Goal: Task Accomplishment & Management: Manage account settings

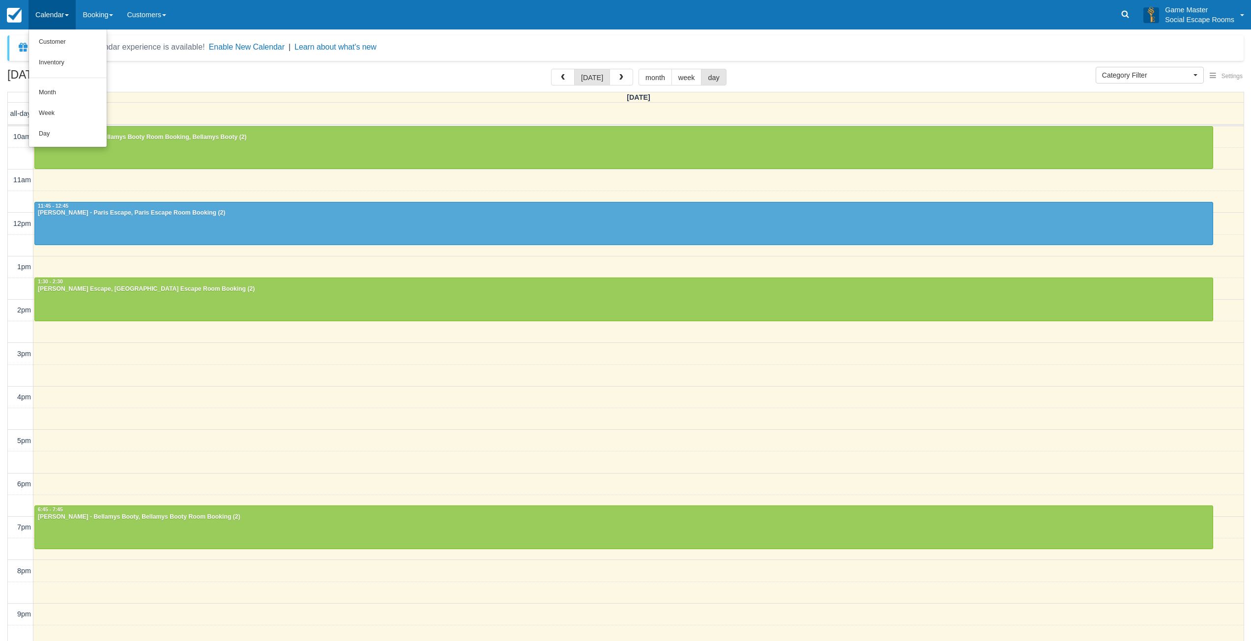
select select
click at [48, 138] on link "Day" at bounding box center [68, 134] width 78 height 21
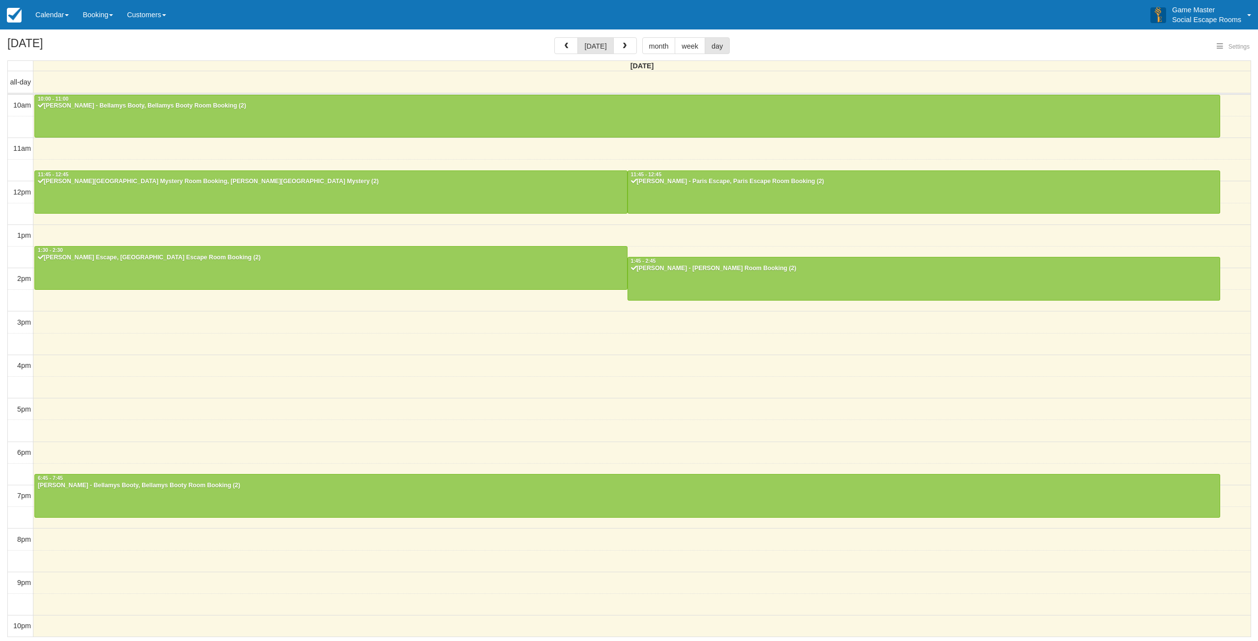
select select
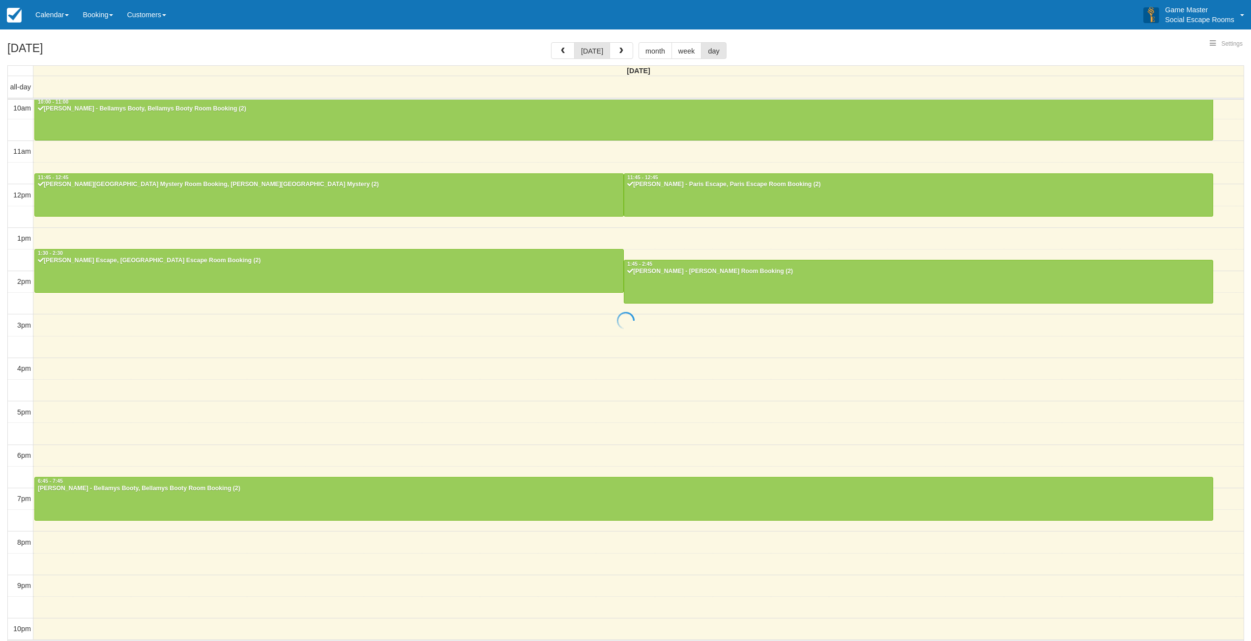
select select
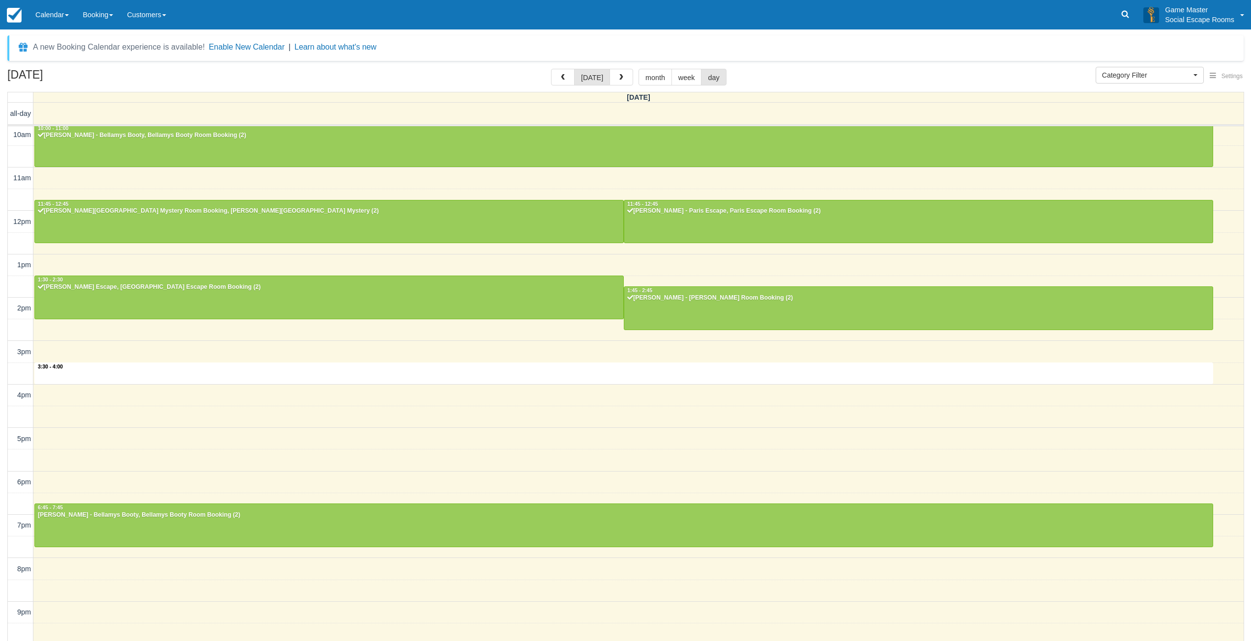
click at [198, 376] on div "10am 11am 12pm 1pm 2pm 3pm 4pm 5pm 6pm 7pm 8pm 9pm 10pm 3:30 - 4:00 10:00 - 11:…" at bounding box center [626, 396] width 1236 height 545
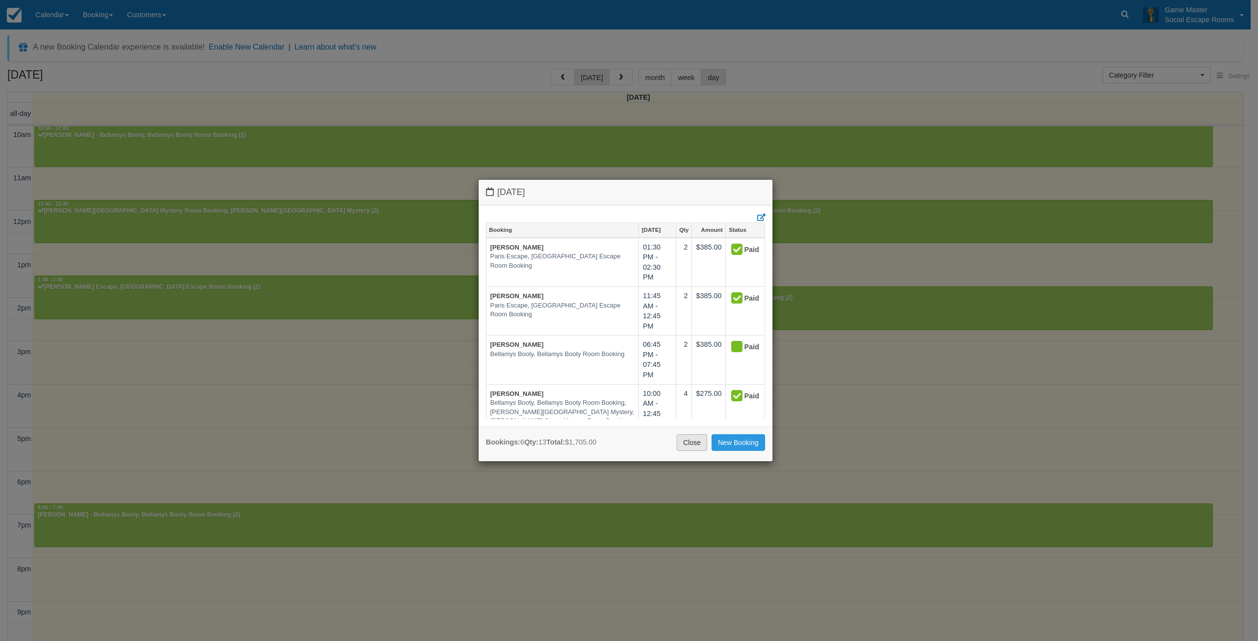
click at [685, 439] on link "Close" at bounding box center [692, 442] width 30 height 17
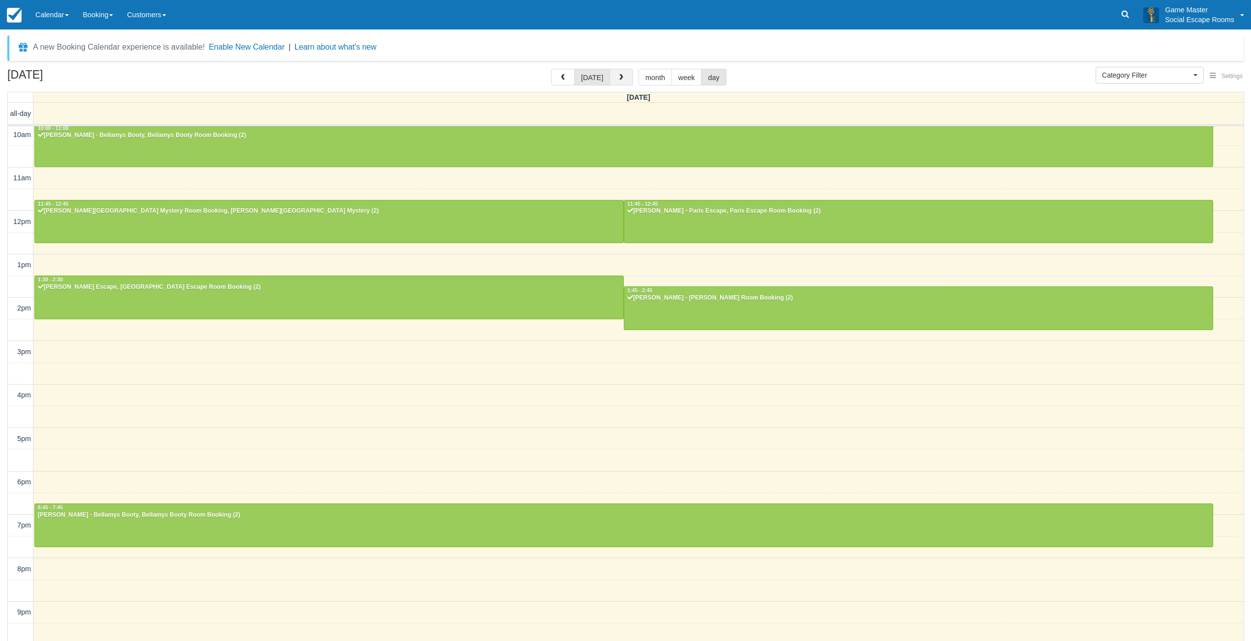
click at [621, 80] on span "button" at bounding box center [621, 77] width 7 height 7
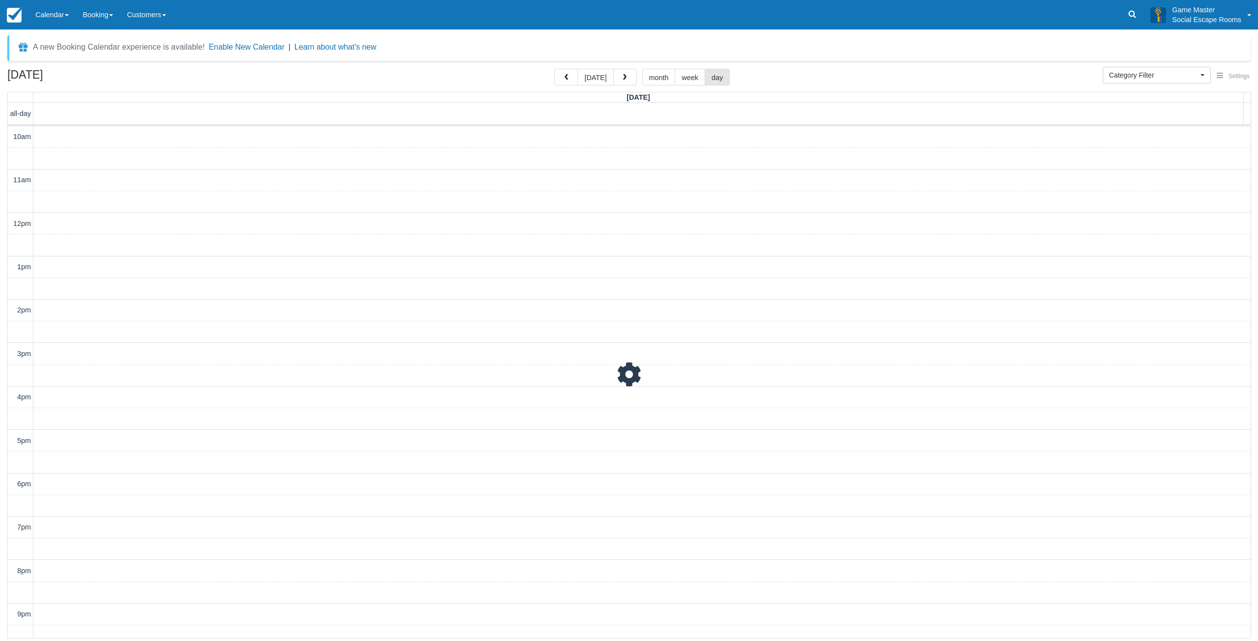
scroll to position [30, 0]
click at [621, 78] on span "button" at bounding box center [624, 77] width 7 height 7
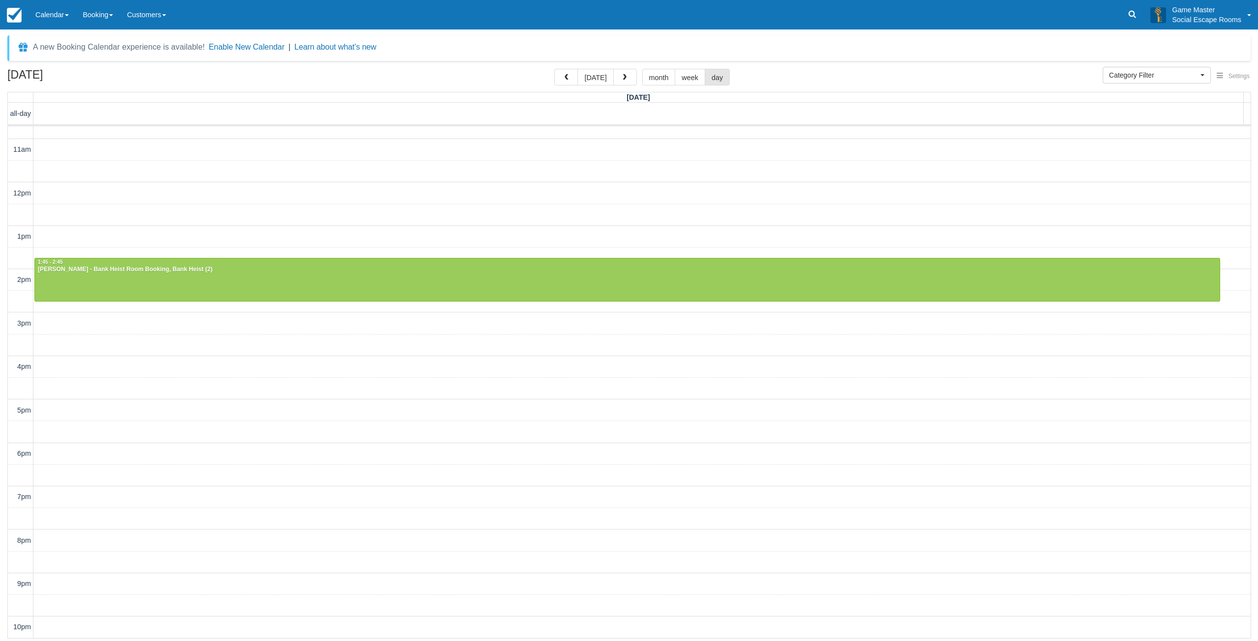
scroll to position [30, 0]
click at [589, 80] on button "[DATE]" at bounding box center [596, 77] width 36 height 17
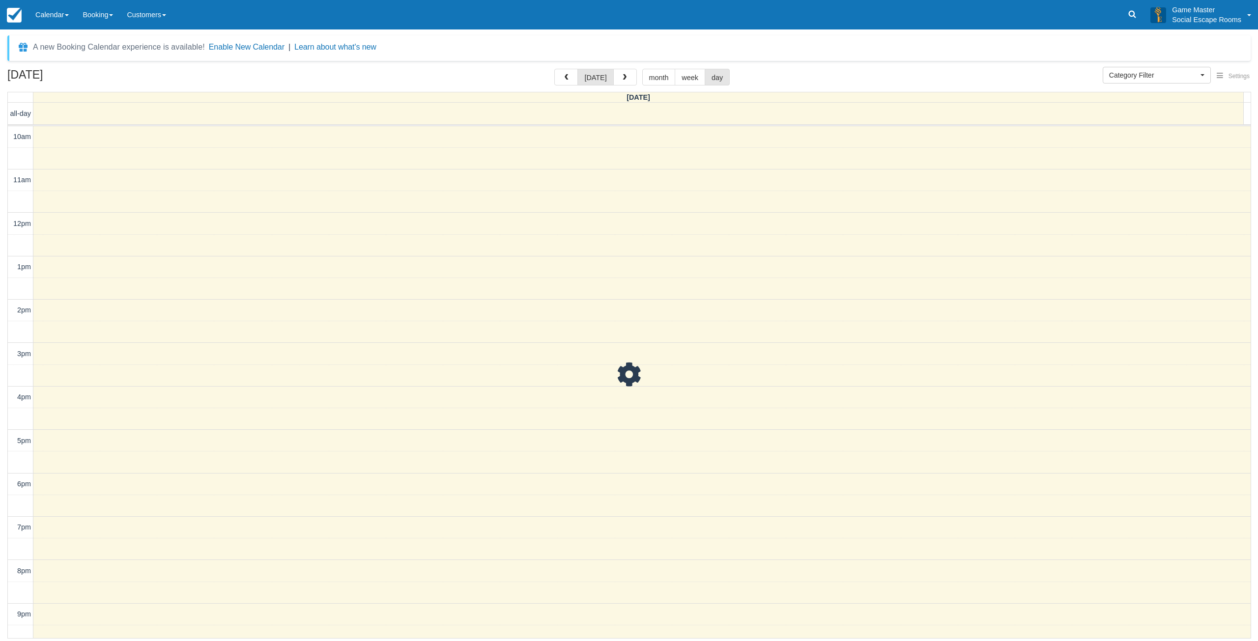
scroll to position [30, 0]
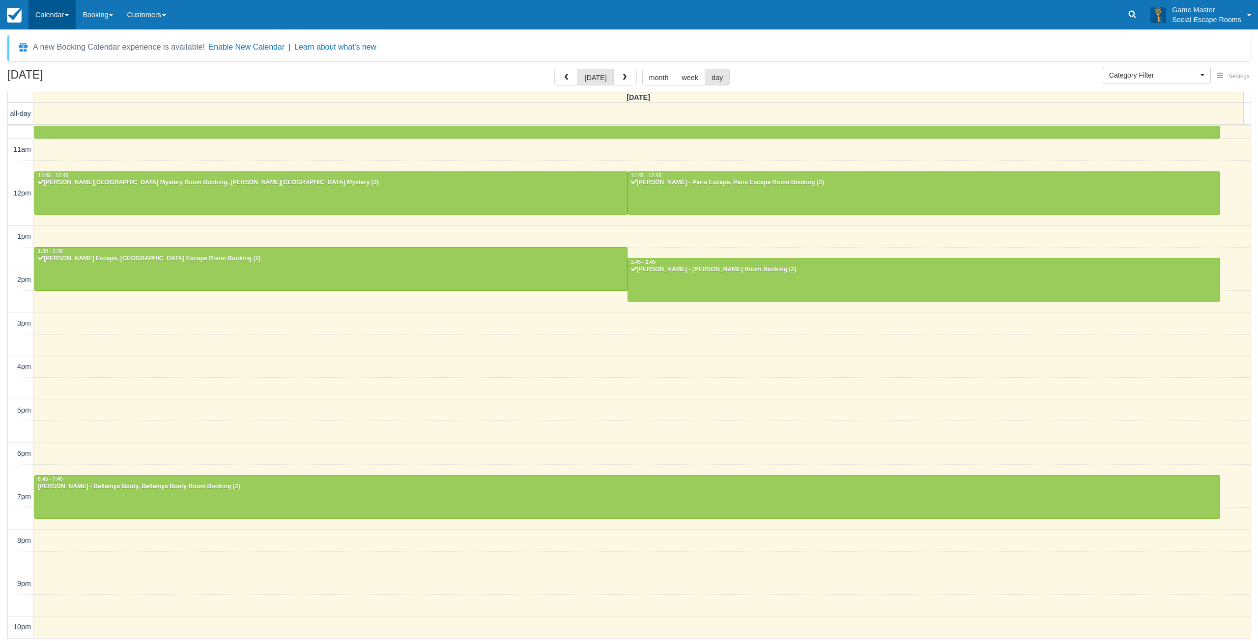
click at [49, 15] on link "Calendar" at bounding box center [52, 14] width 47 height 29
click at [48, 131] on link "Day" at bounding box center [68, 134] width 78 height 21
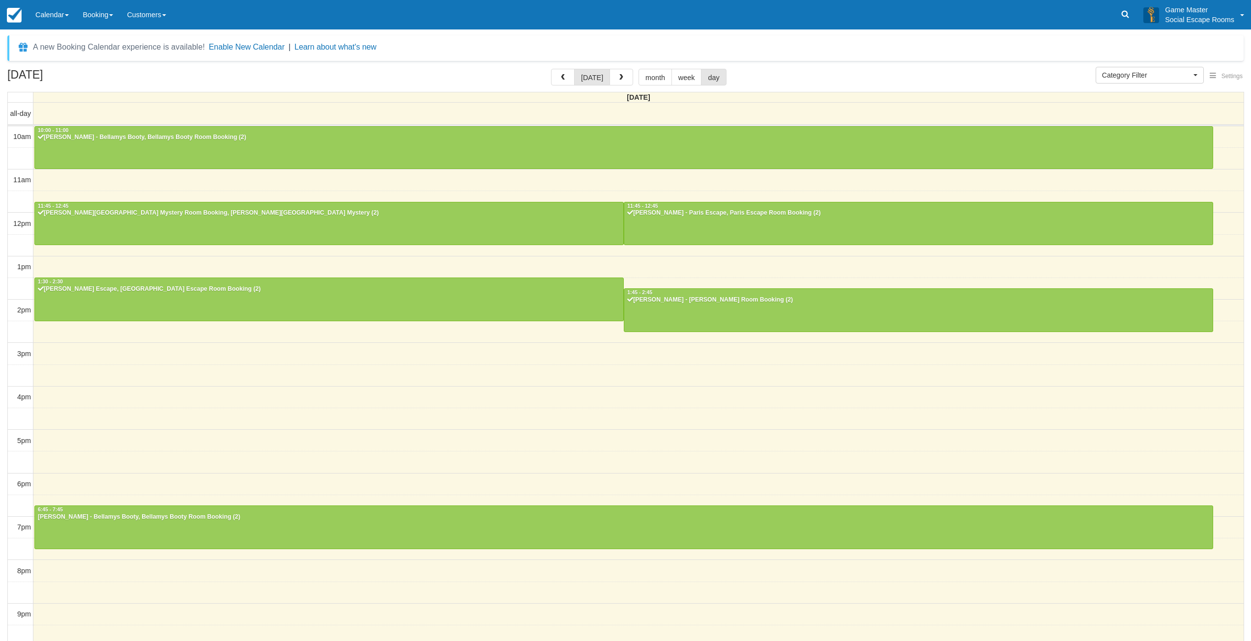
select select
